Goal: Communication & Community: Answer question/provide support

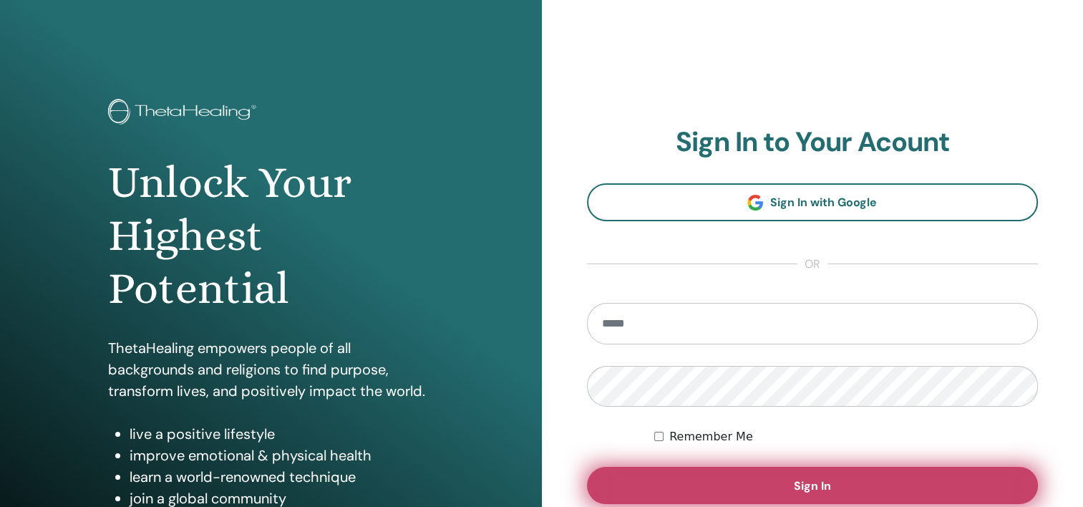
type input "**********"
click at [800, 481] on span "Sign In" at bounding box center [812, 485] width 37 height 15
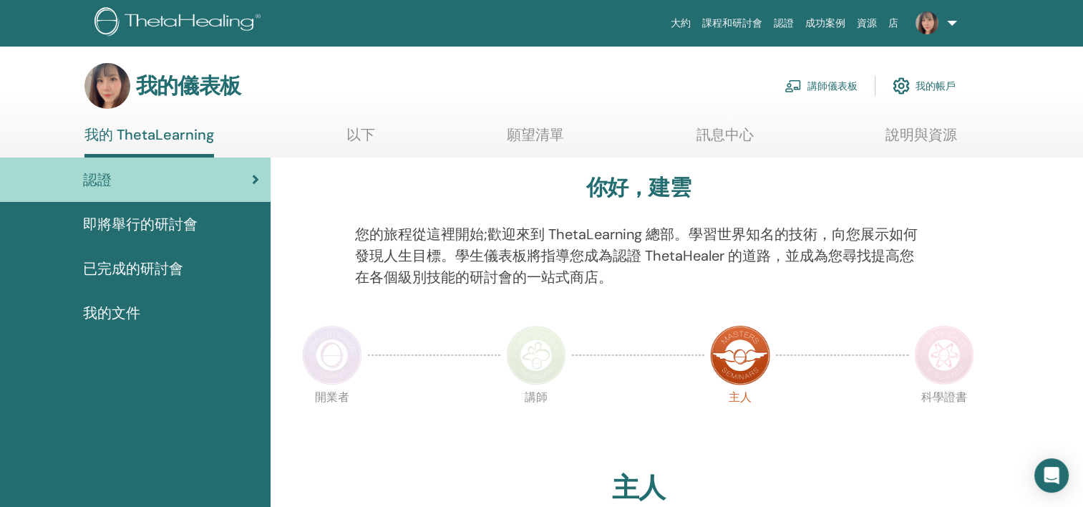
click at [830, 84] on font "講師儀表板" at bounding box center [833, 85] width 50 height 13
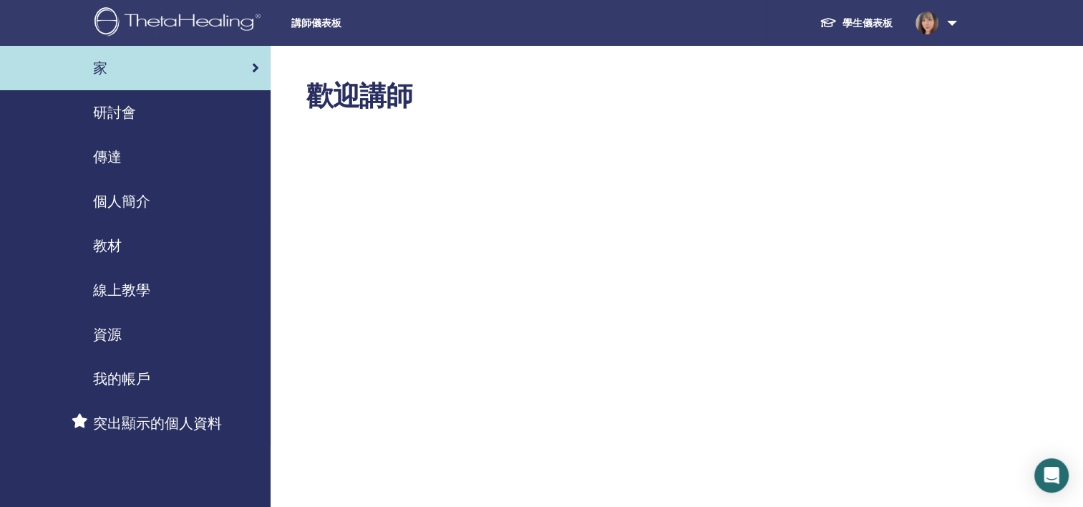
click at [160, 109] on div "研討會" at bounding box center [135, 112] width 248 height 21
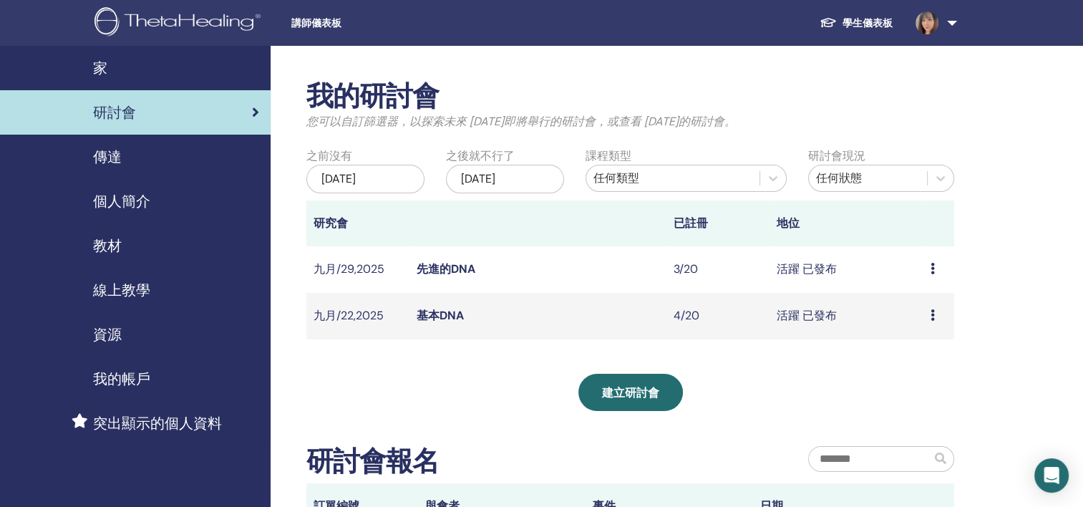
click at [435, 323] on link "基本DNA" at bounding box center [440, 315] width 47 height 15
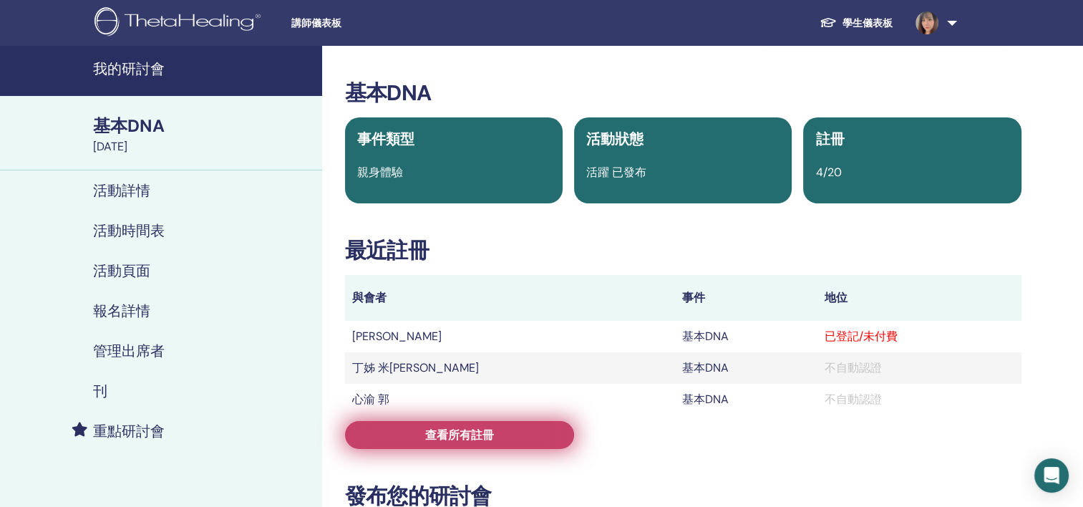
click at [436, 435] on span "查看所有註冊" at bounding box center [459, 434] width 69 height 15
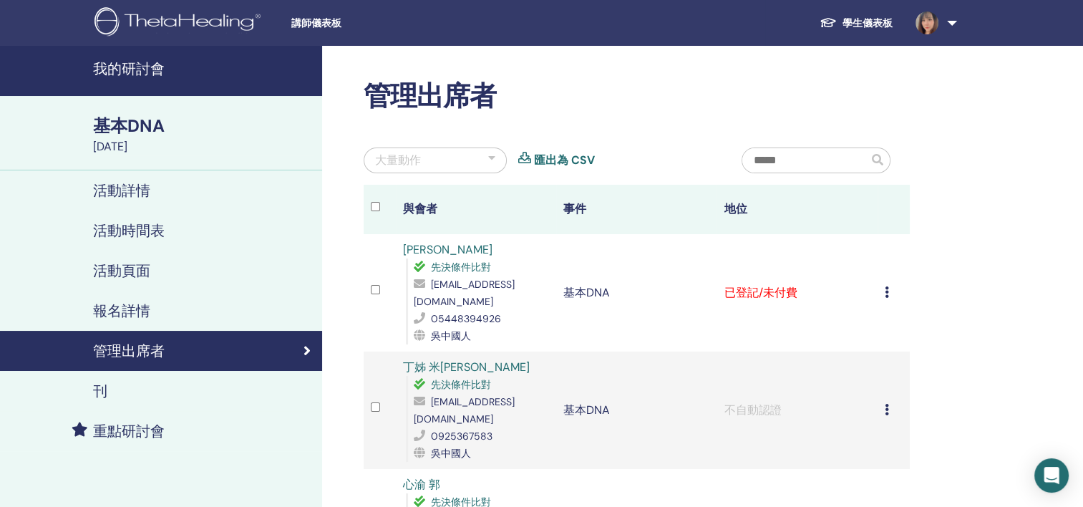
click at [939, 22] on span at bounding box center [927, 21] width 34 height 11
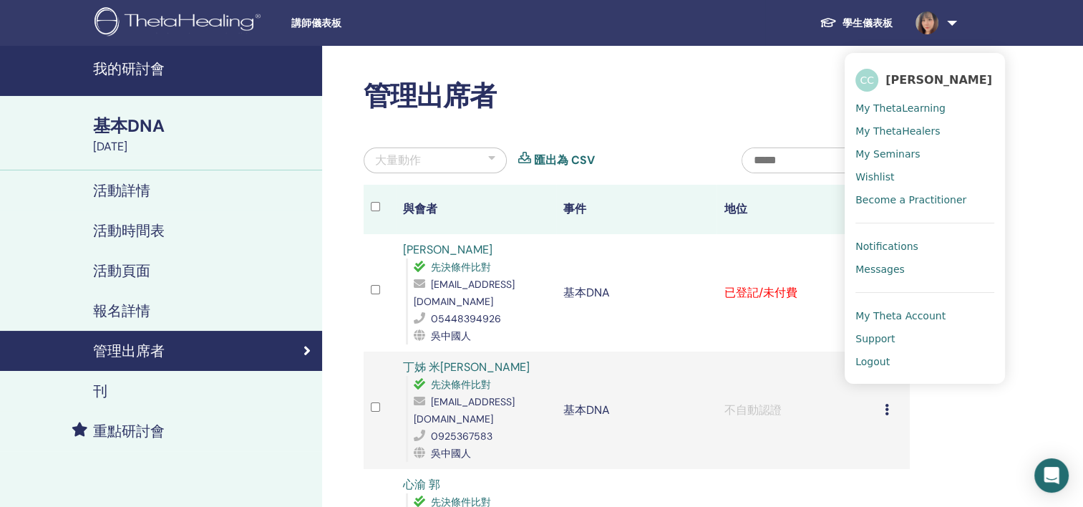
click at [893, 276] on span "Messages" at bounding box center [880, 269] width 49 height 13
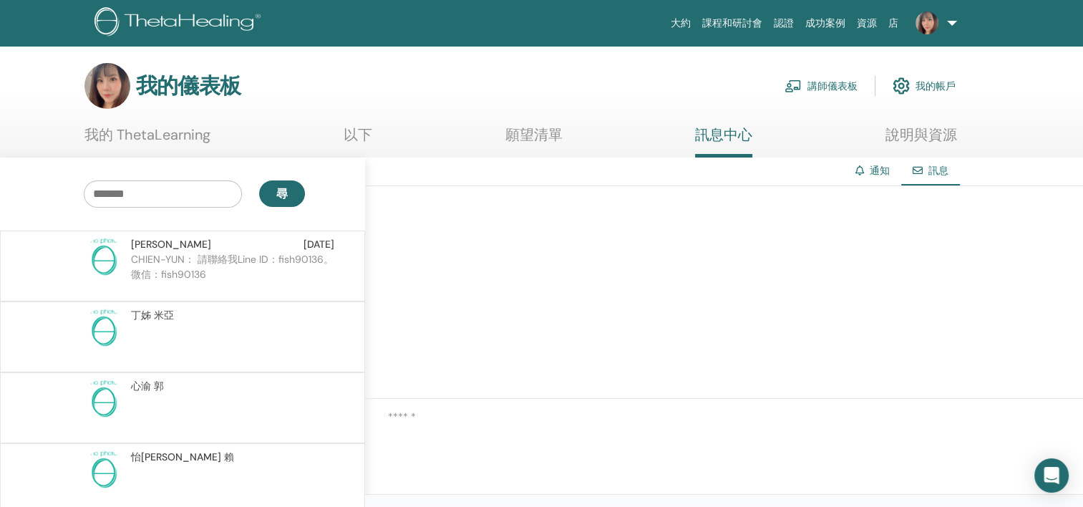
click at [241, 272] on p "CHIEN-YUN： 請聯絡我Line ID：fish90136。微信：fish90136" at bounding box center [235, 273] width 208 height 43
